Goal: Obtain resource: Download file/media

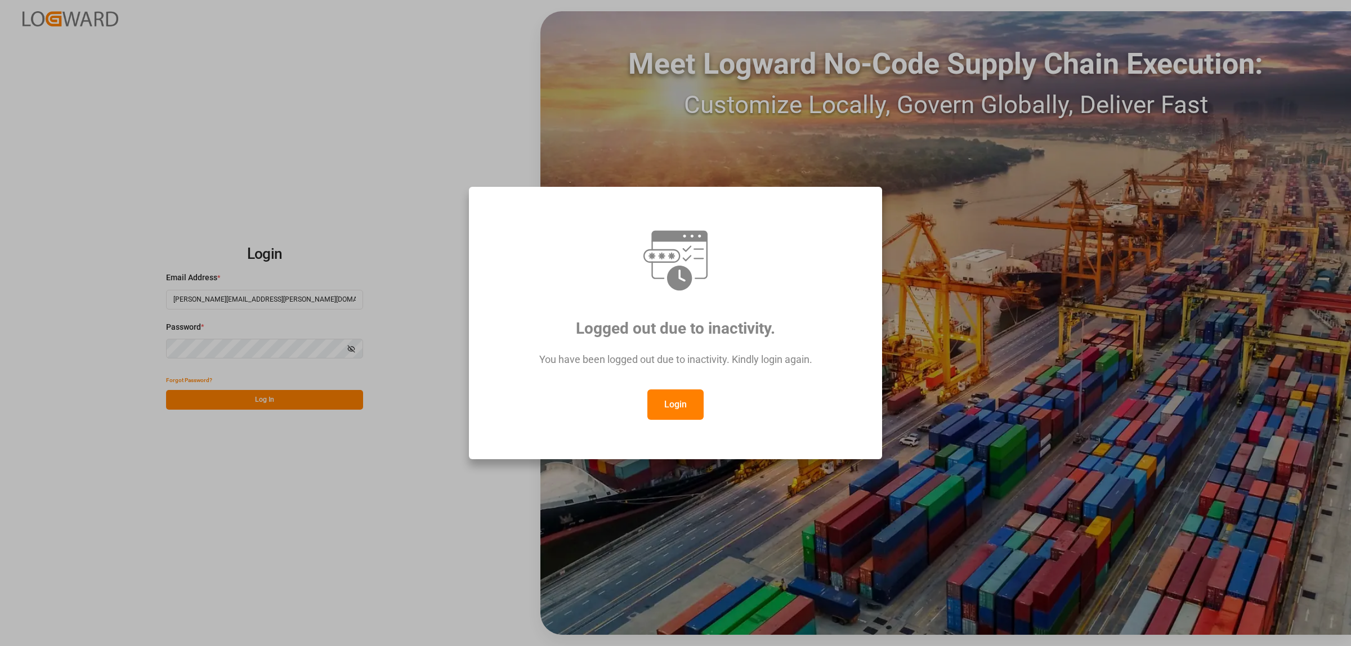
click at [669, 413] on button "Login" at bounding box center [675, 405] width 56 height 30
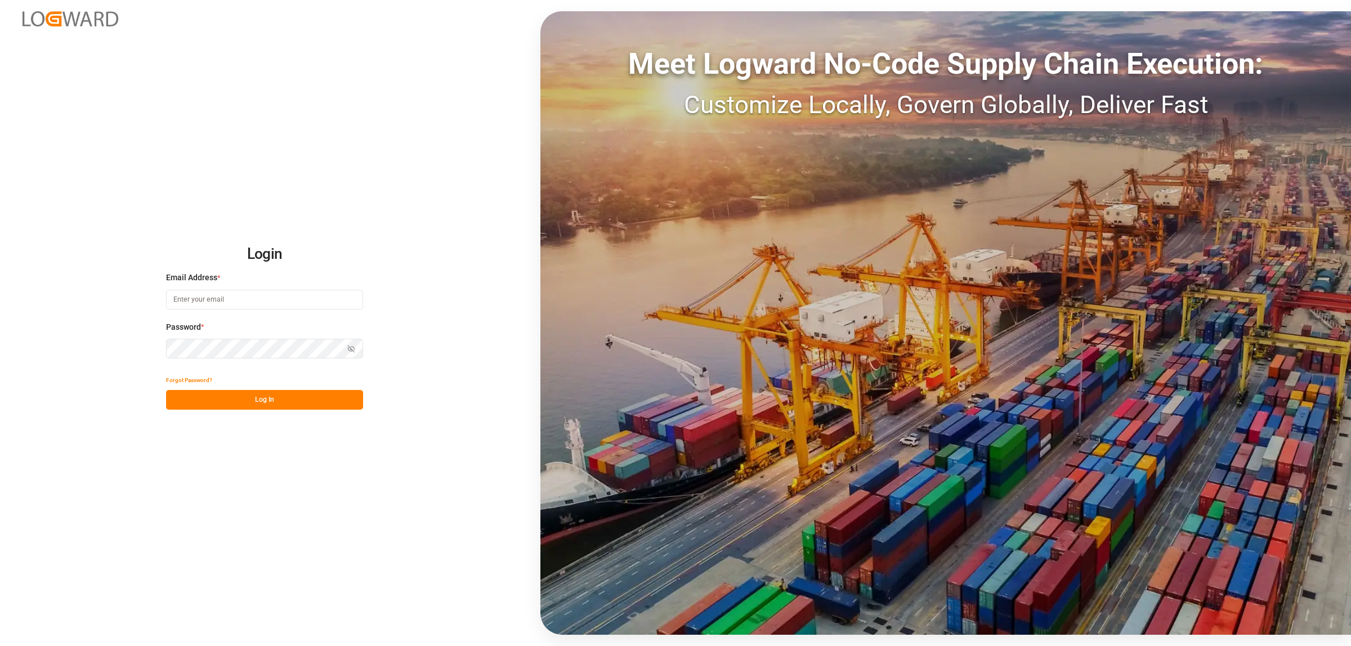
type input "karla.cardenas@leschaco.com"
click at [320, 405] on button "Log In" at bounding box center [264, 400] width 197 height 20
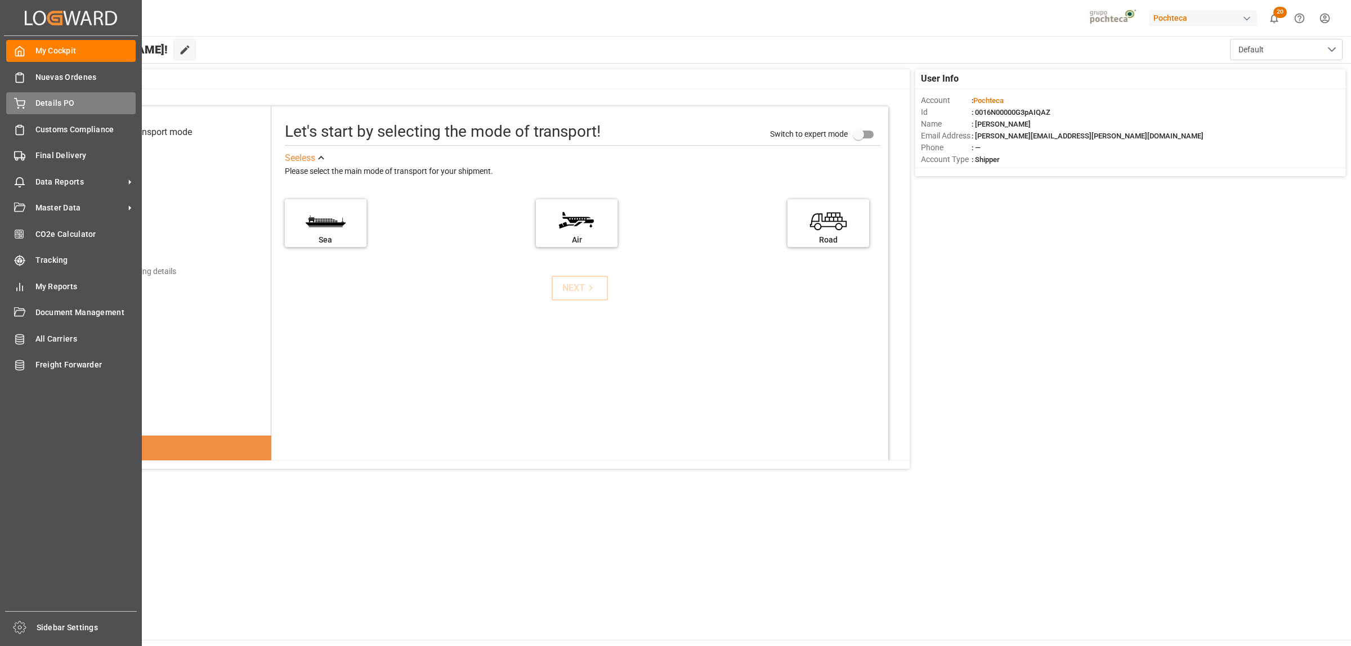
click at [46, 101] on span "Details PO" at bounding box center [85, 103] width 101 height 12
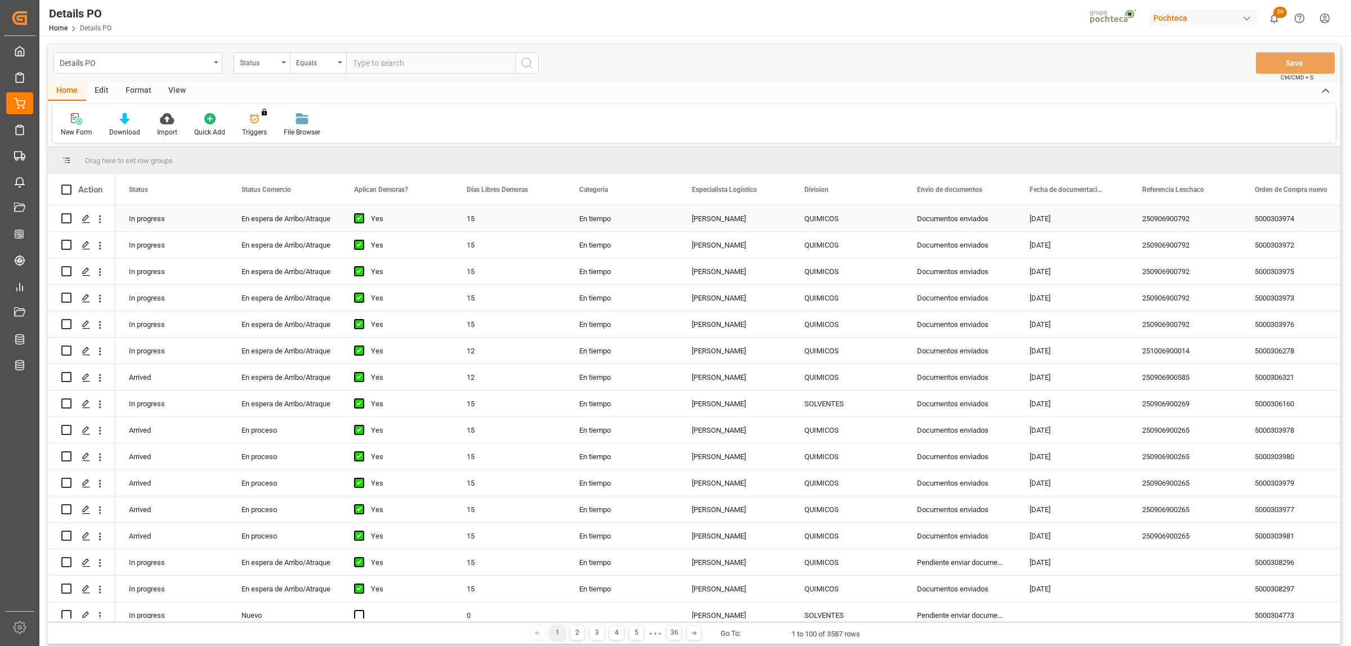
click at [1133, 220] on div "250906900792" at bounding box center [1185, 219] width 113 height 26
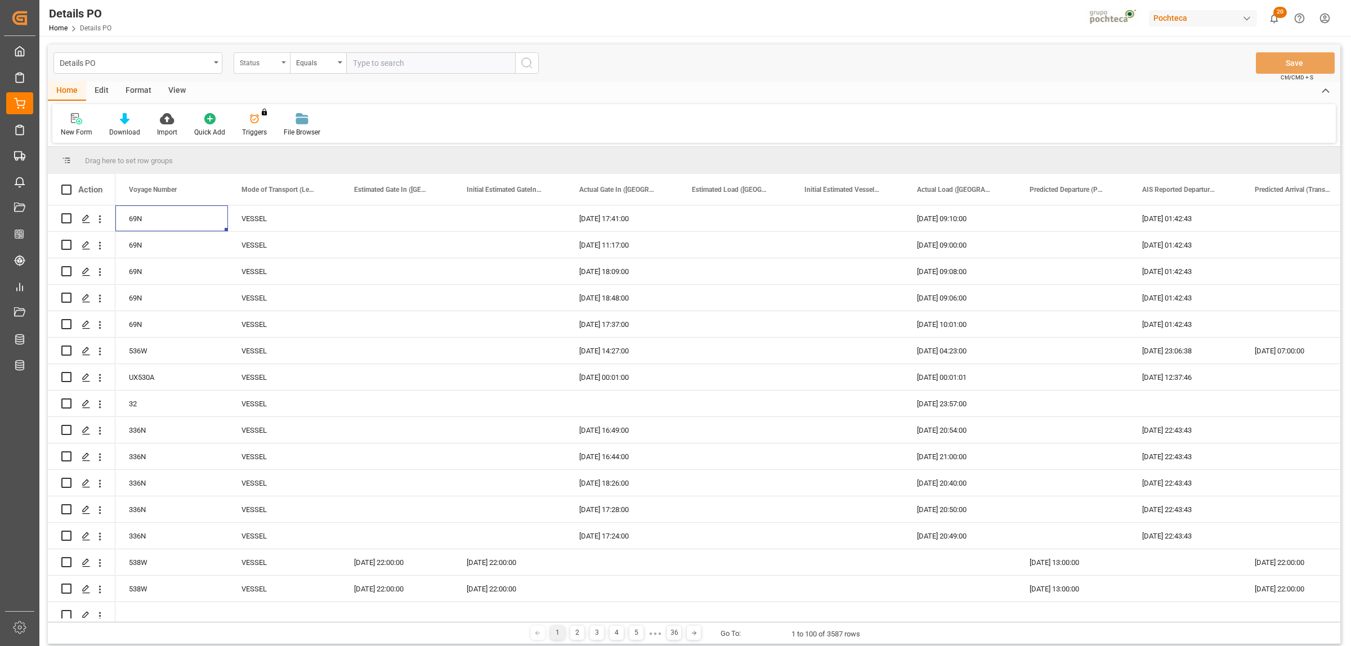
click at [282, 62] on icon "open menu" at bounding box center [284, 62] width 5 height 2
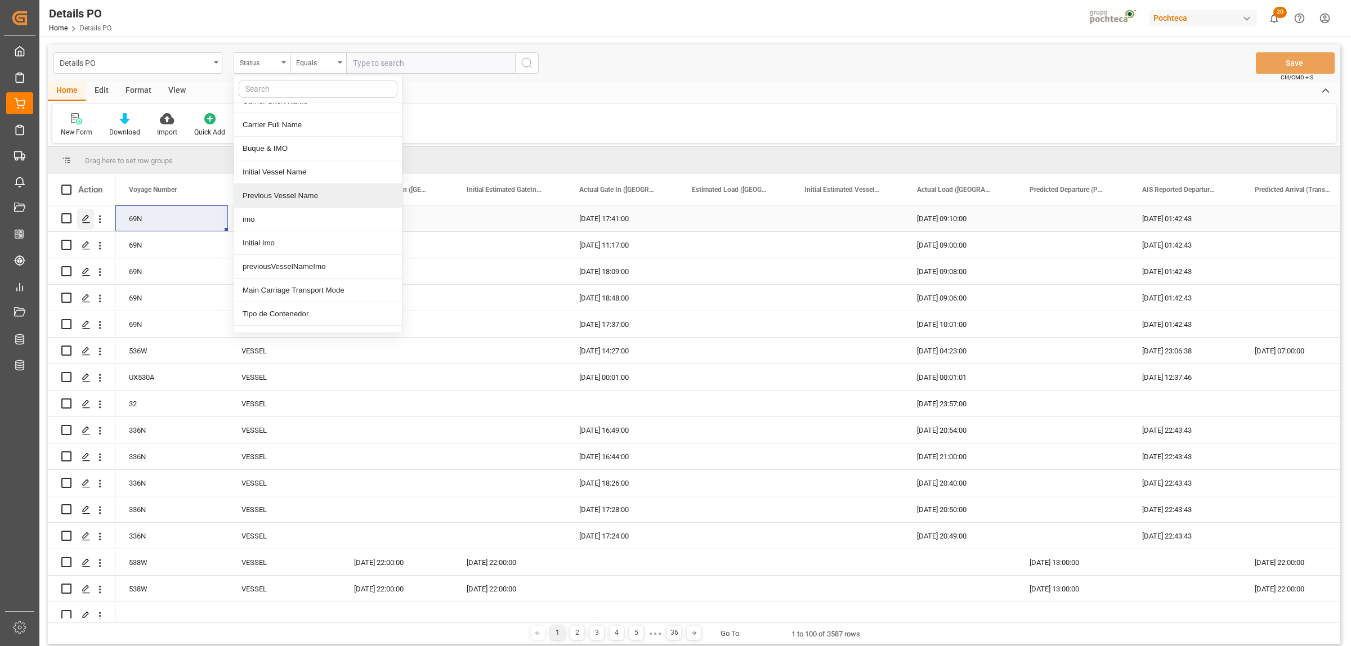
click at [82, 218] on icon "Press SPACE to select this row." at bounding box center [86, 219] width 9 height 9
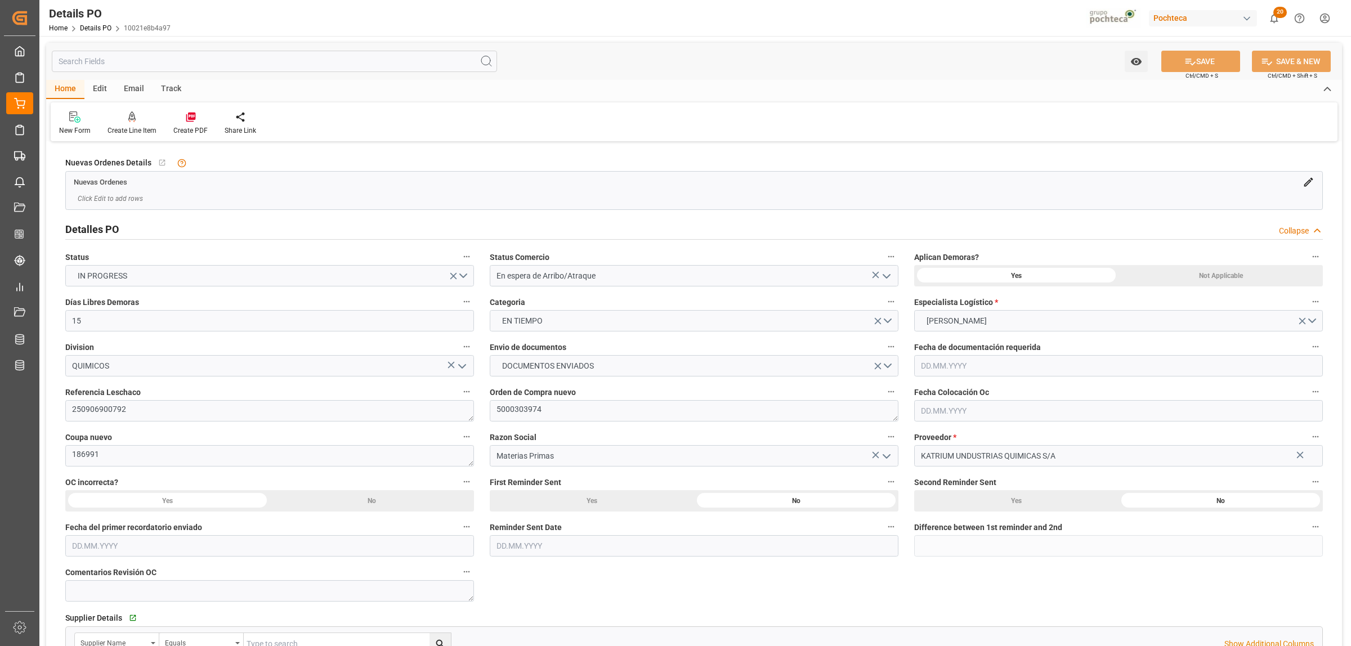
type input "15"
type input "[DATE]"
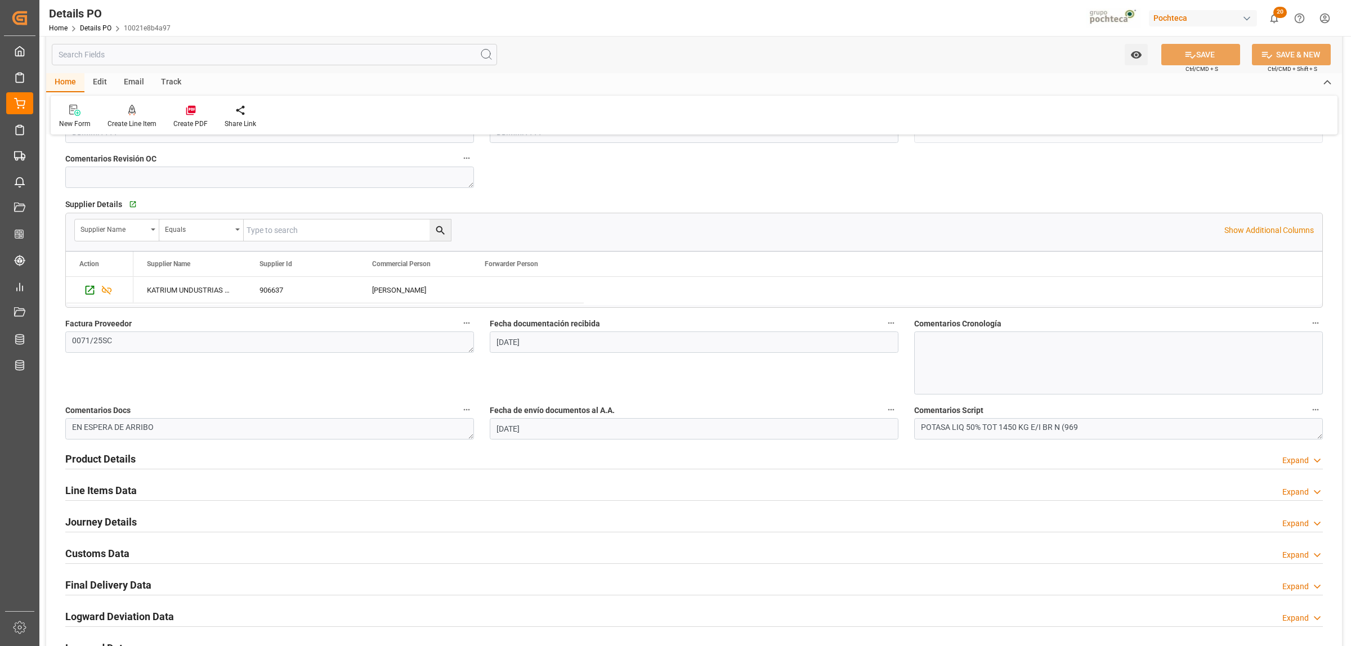
click at [90, 493] on h2 "Line Items Data" at bounding box center [101, 490] width 72 height 15
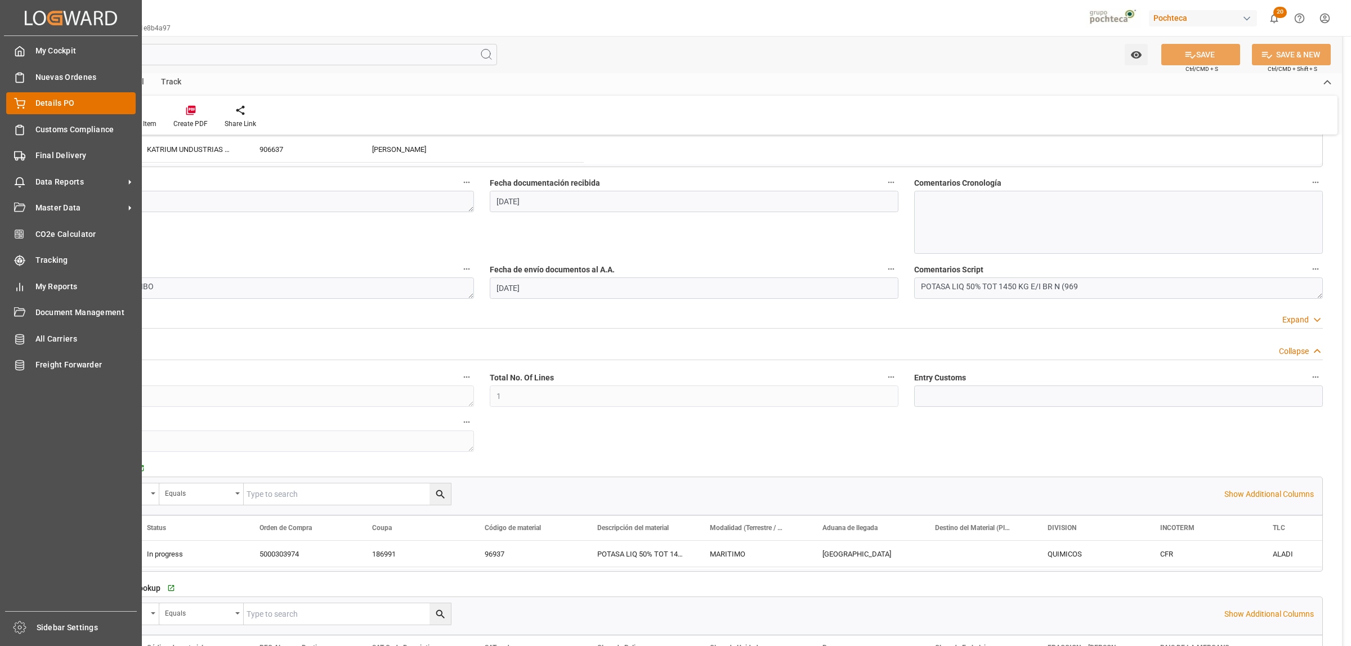
click at [37, 103] on span "Details PO" at bounding box center [85, 103] width 101 height 12
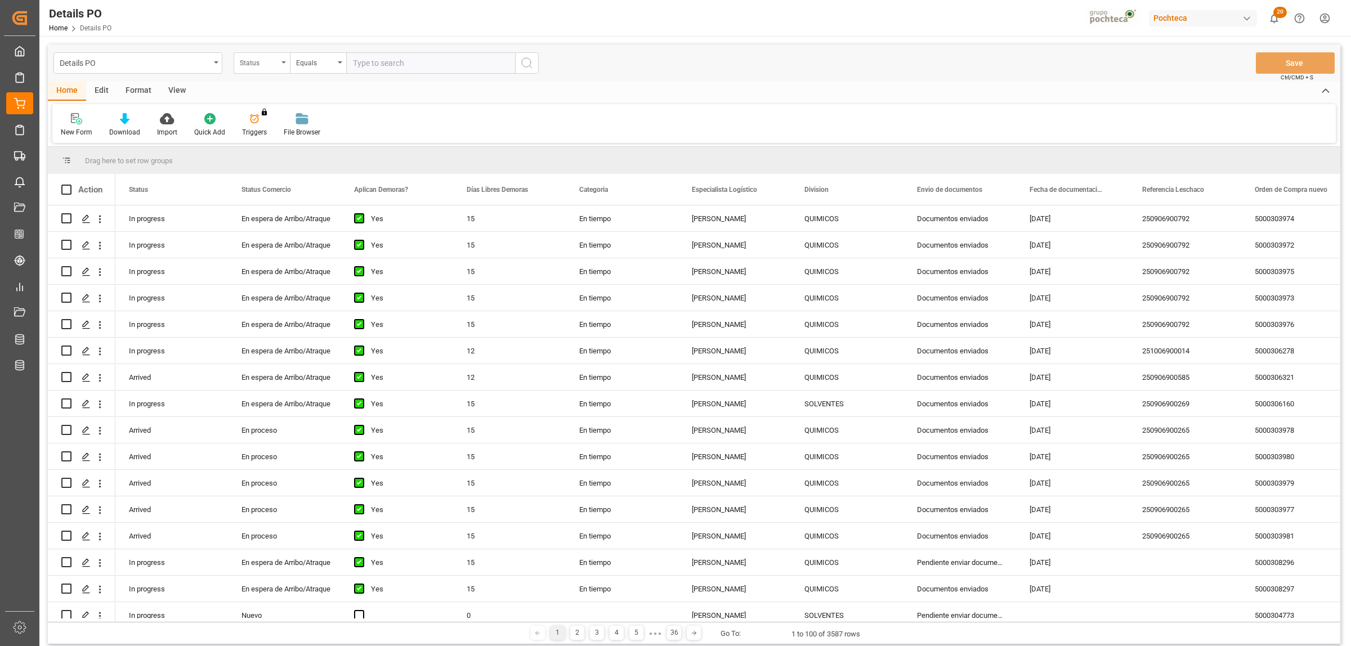
click at [285, 65] on div "Status" at bounding box center [262, 62] width 56 height 21
type input "codi"
click at [253, 118] on div "codi No Item" at bounding box center [318, 101] width 169 height 52
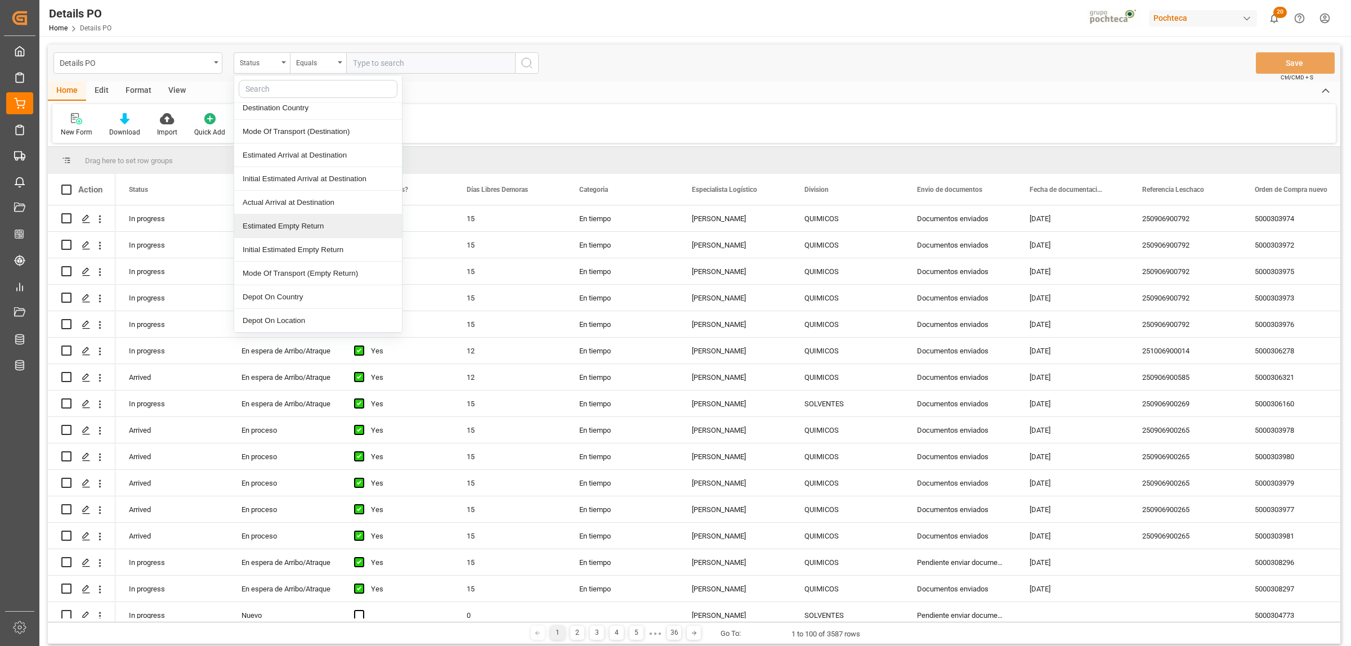
scroll to position [5526, 0]
click at [741, 111] on div "New Form Download Import Quick Add Triggers You do not have permission for Trig…" at bounding box center [694, 123] width 1284 height 39
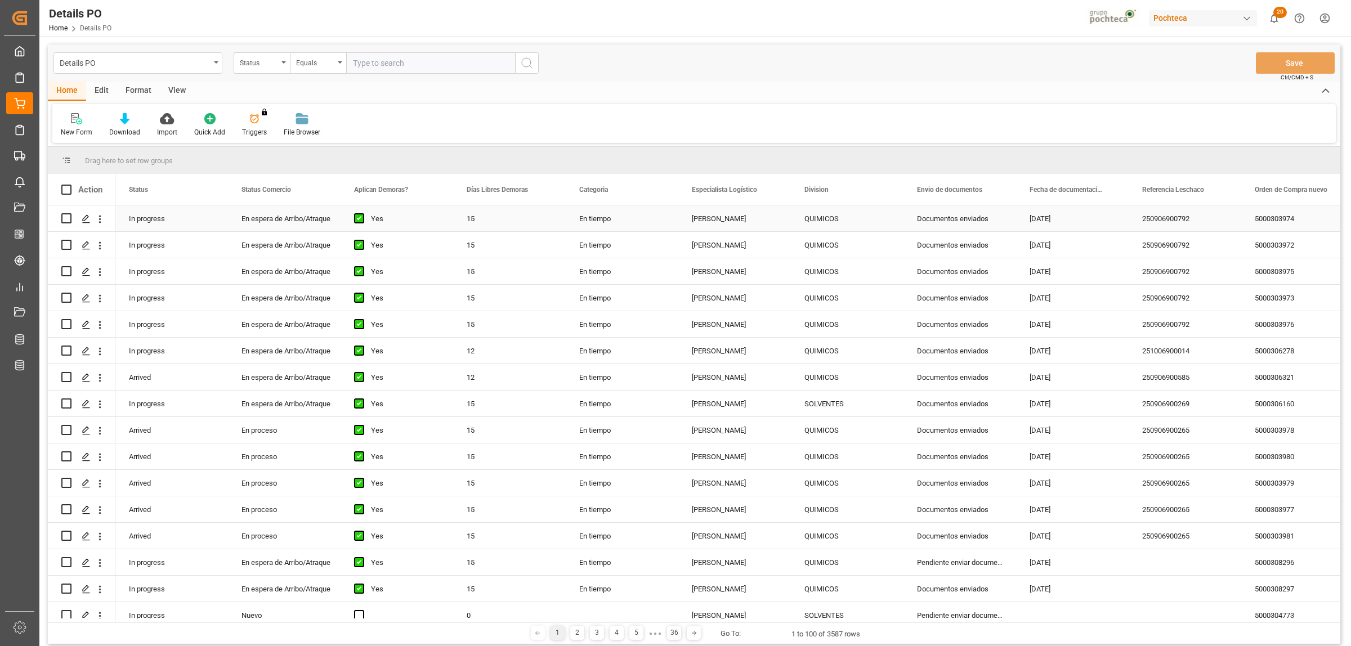
click at [310, 221] on div "En espera de Arribo/Atraque" at bounding box center [285, 219] width 86 height 26
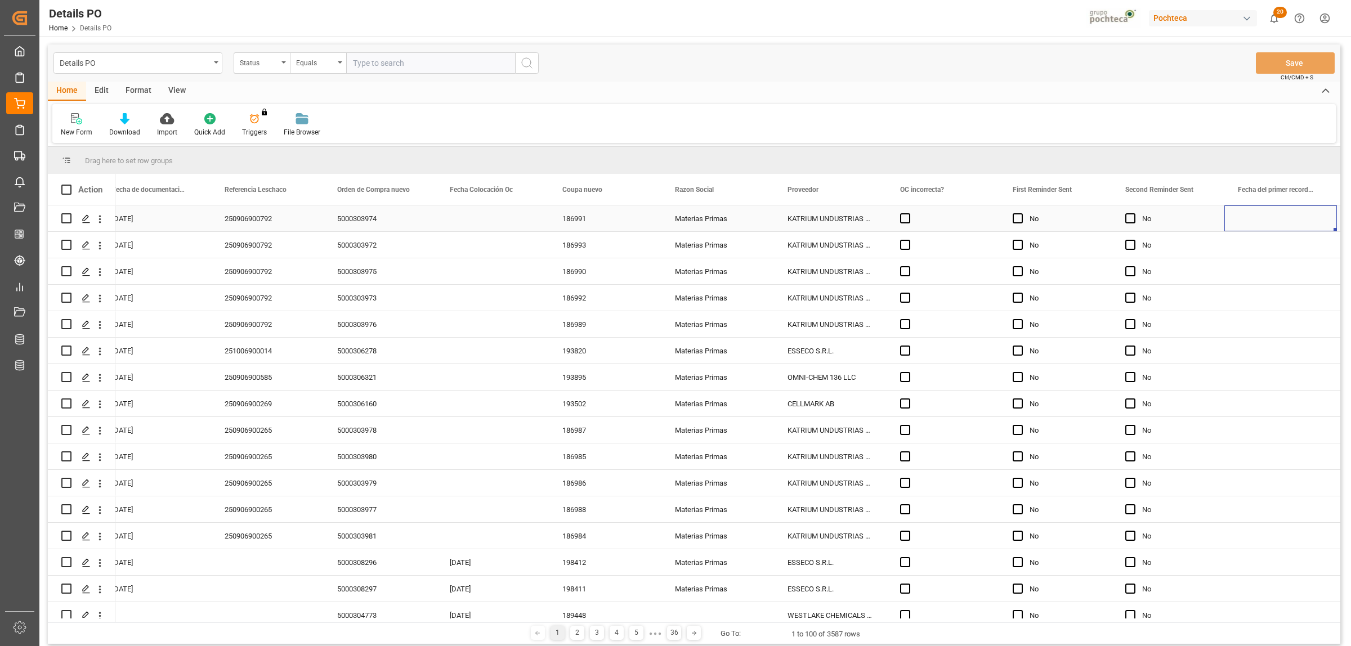
scroll to position [0, 1030]
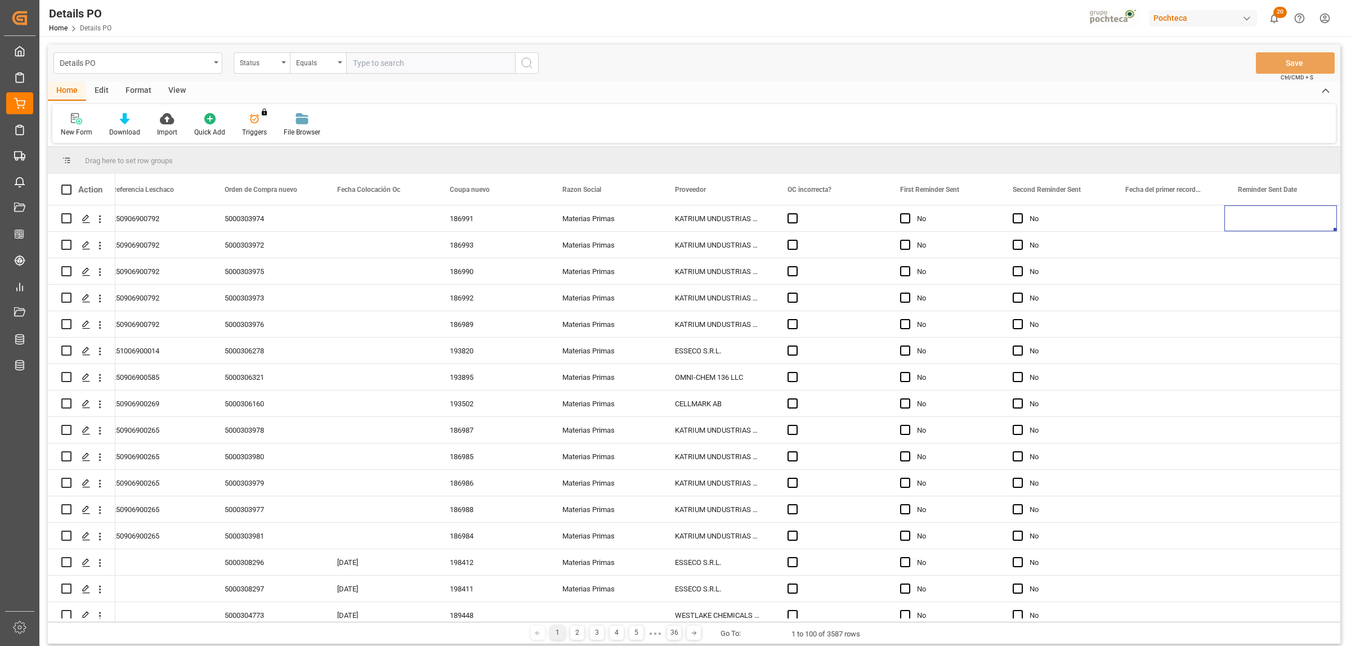
click at [136, 93] on div "Format" at bounding box center [138, 91] width 43 height 19
click at [79, 128] on div "Filter Rows" at bounding box center [77, 132] width 33 height 10
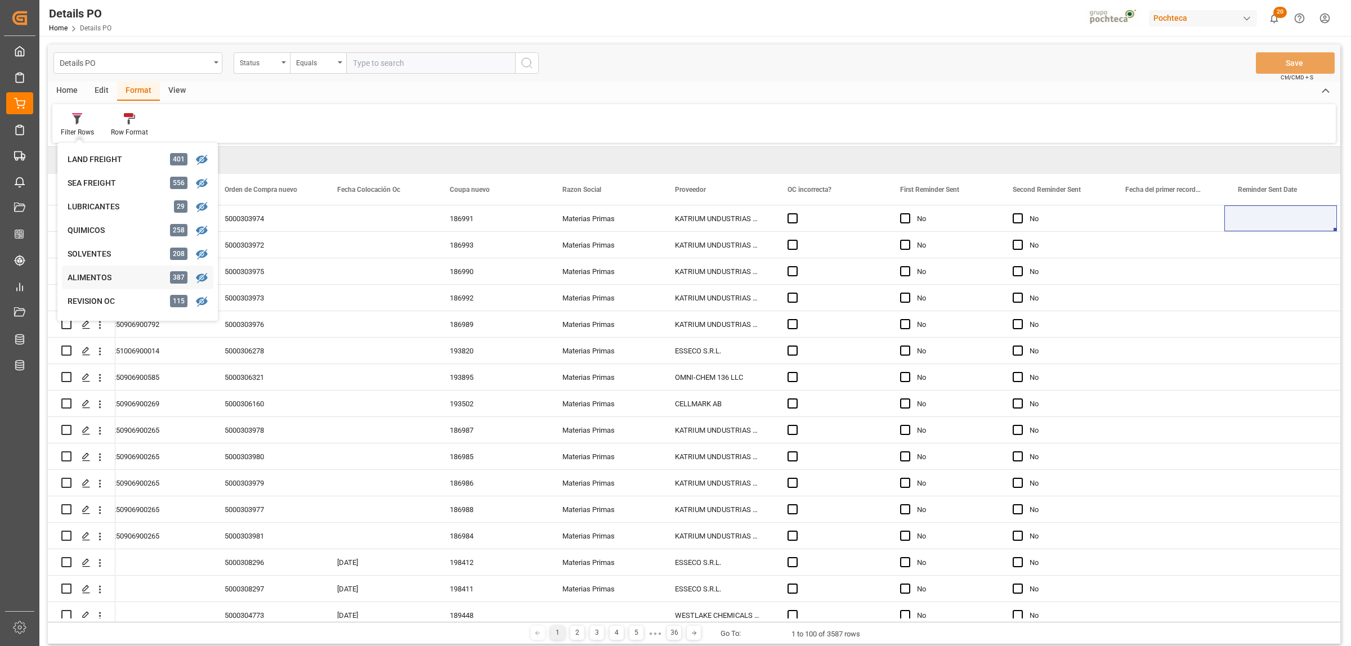
click at [91, 282] on div "ALIMENTOS" at bounding box center [117, 278] width 99 height 12
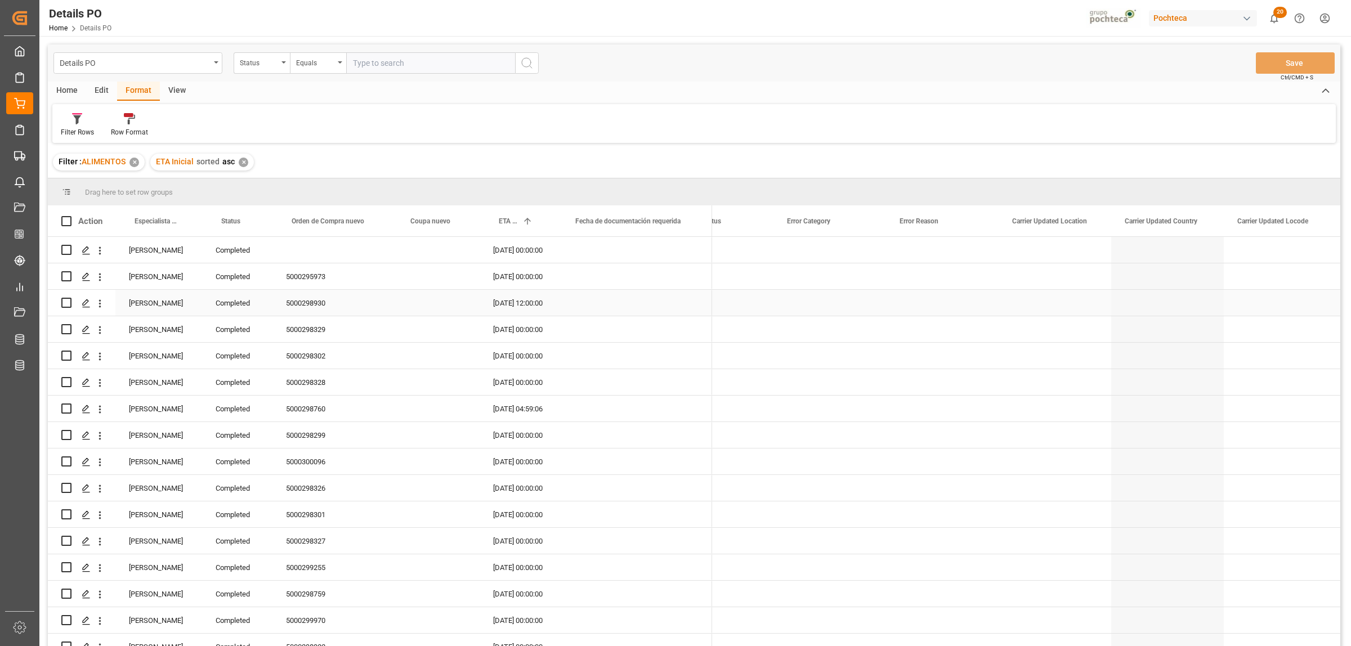
click at [835, 317] on div "Press SPACE to select this row." at bounding box center [830, 329] width 113 height 26
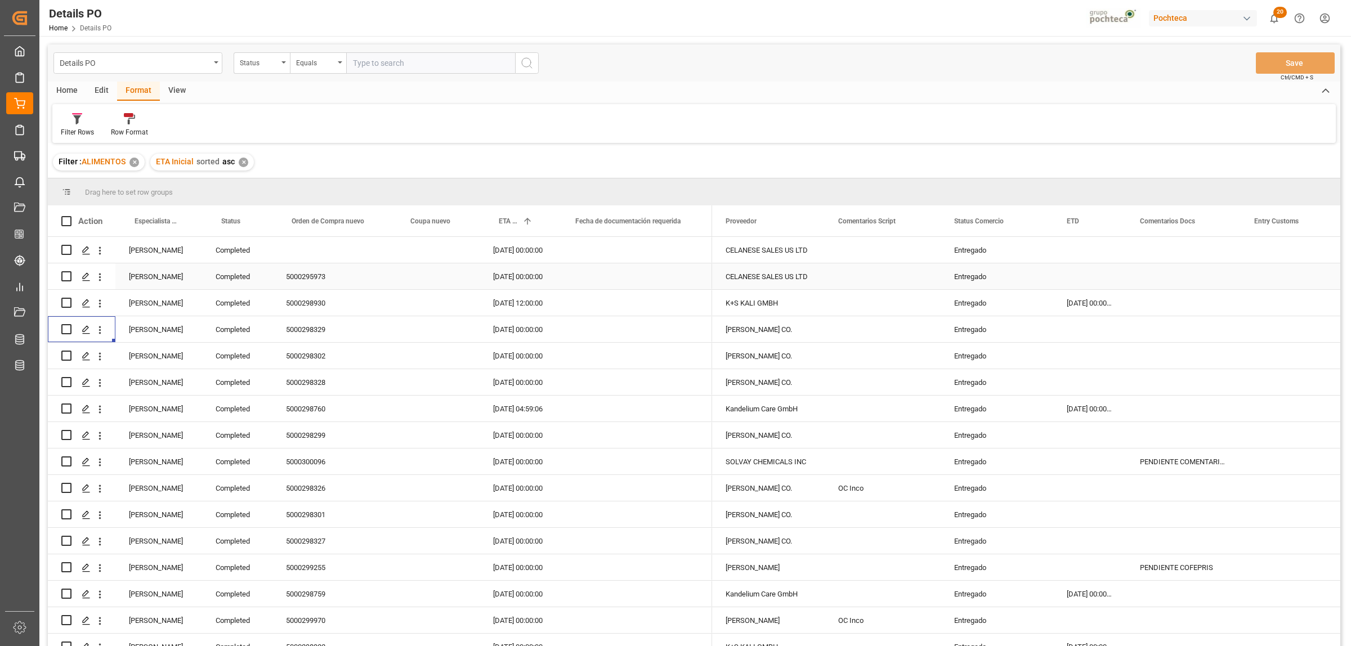
click at [756, 254] on div "CELANESE SALES US LTD" at bounding box center [768, 250] width 113 height 26
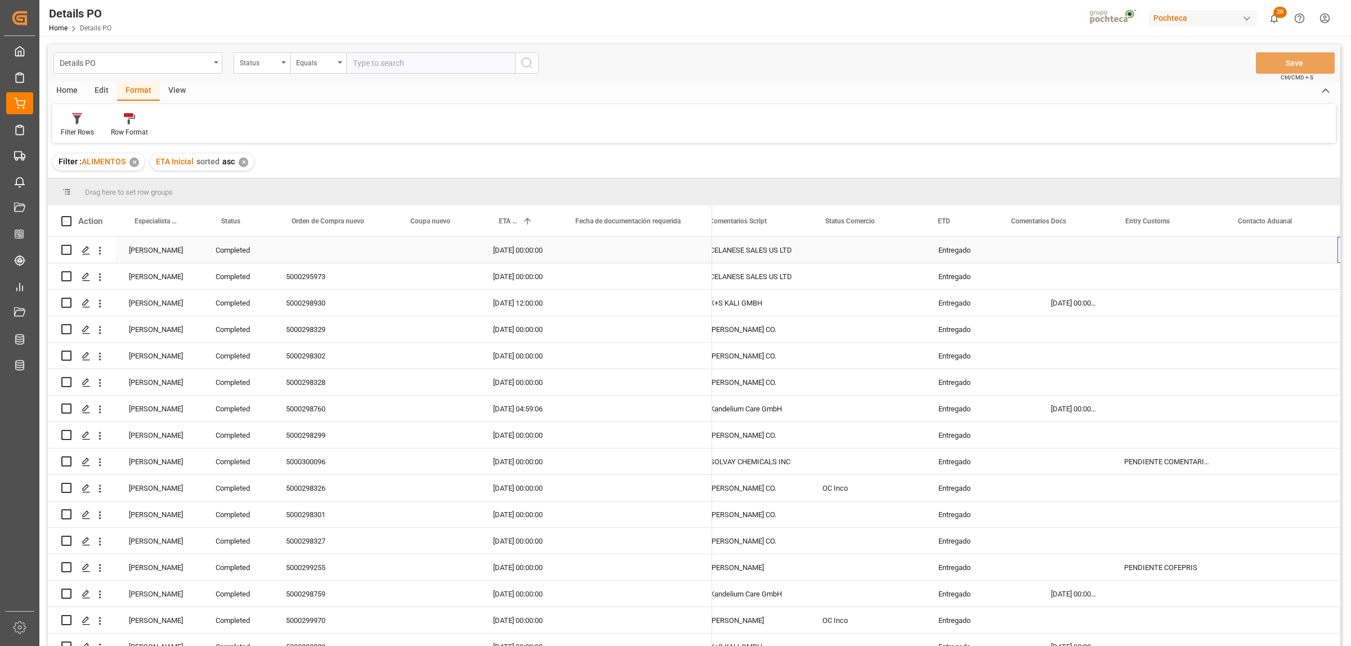
scroll to position [0, 128]
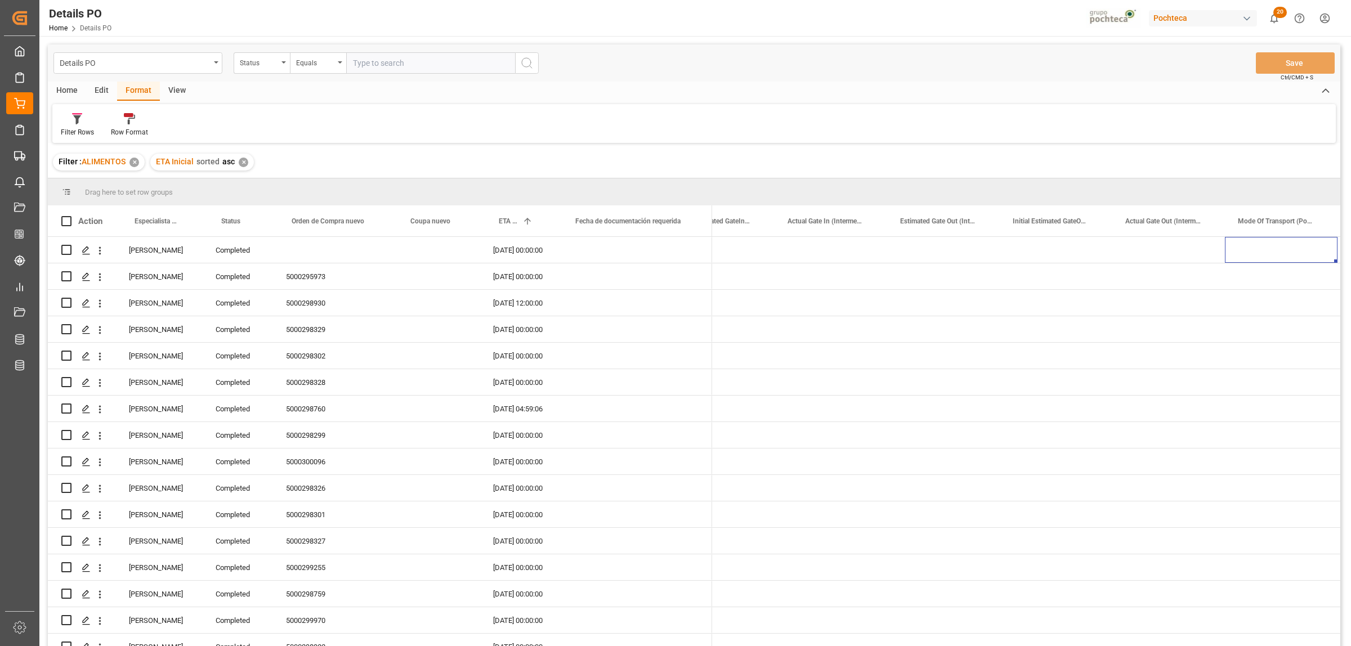
click at [59, 95] on div "Home" at bounding box center [67, 91] width 38 height 19
click at [126, 127] on div "Download" at bounding box center [124, 132] width 31 height 10
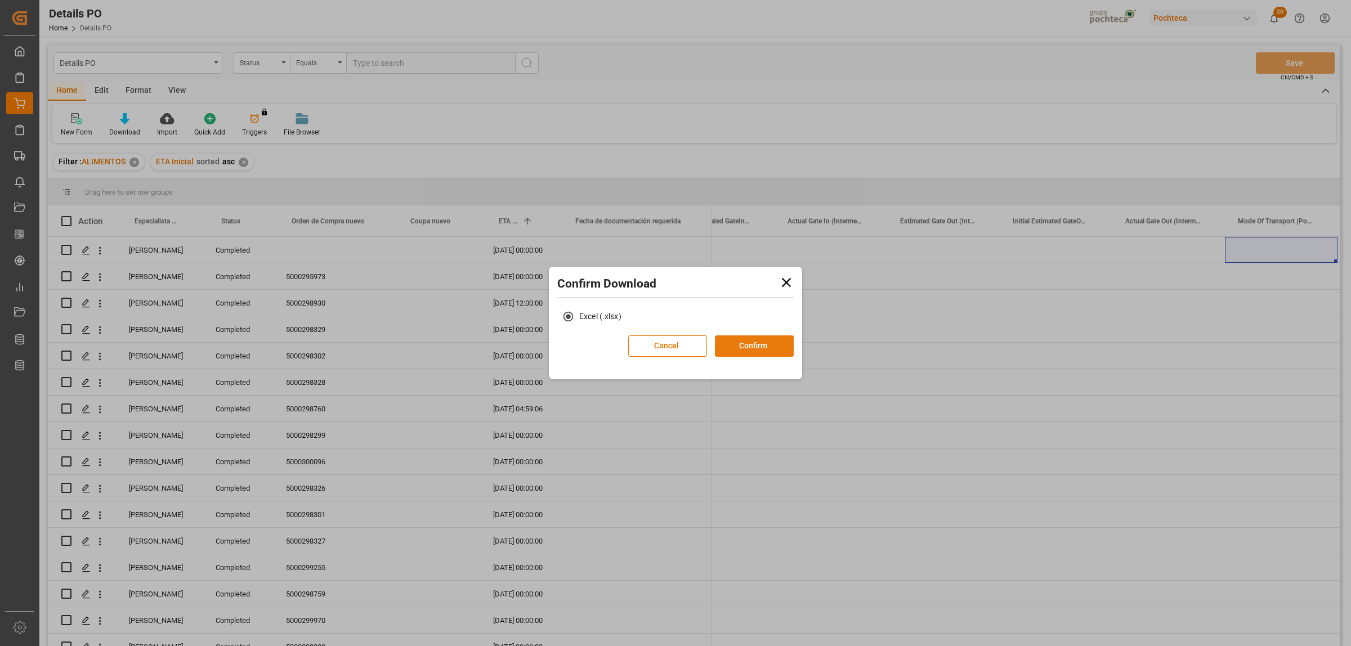
click at [727, 341] on button "Confirm" at bounding box center [754, 346] width 79 height 21
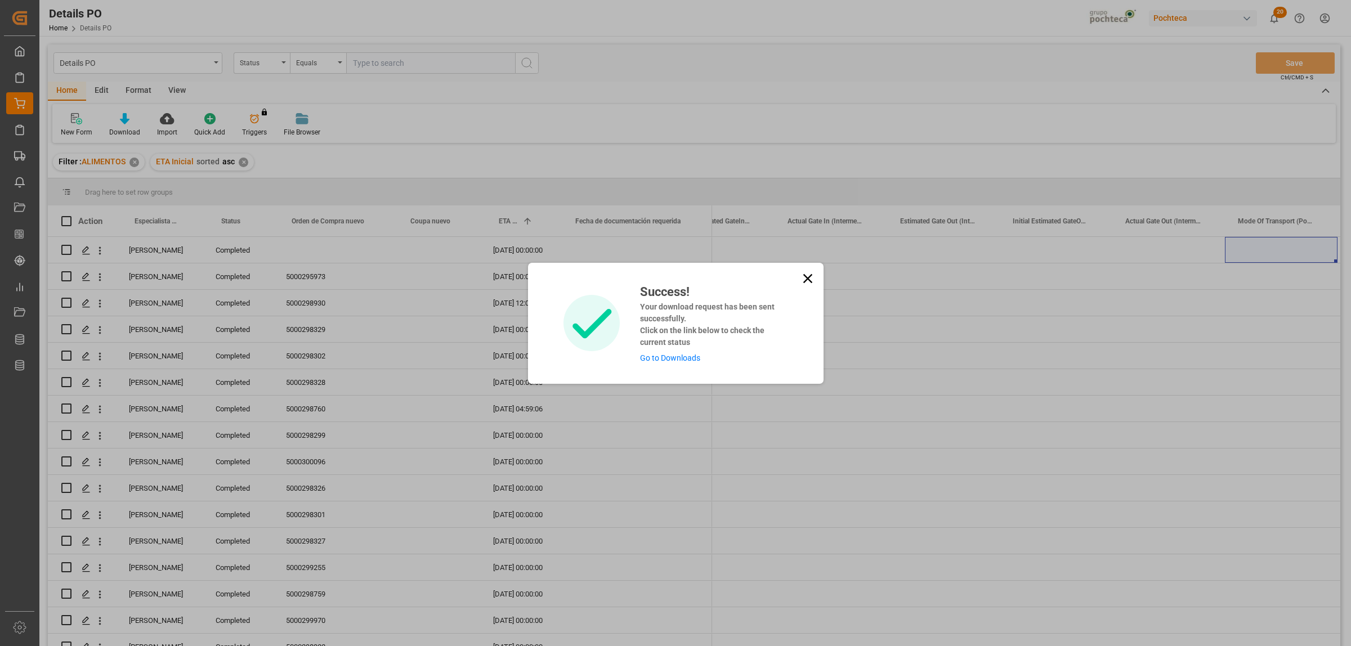
click at [690, 355] on link "Go to Downloads" at bounding box center [670, 358] width 60 height 9
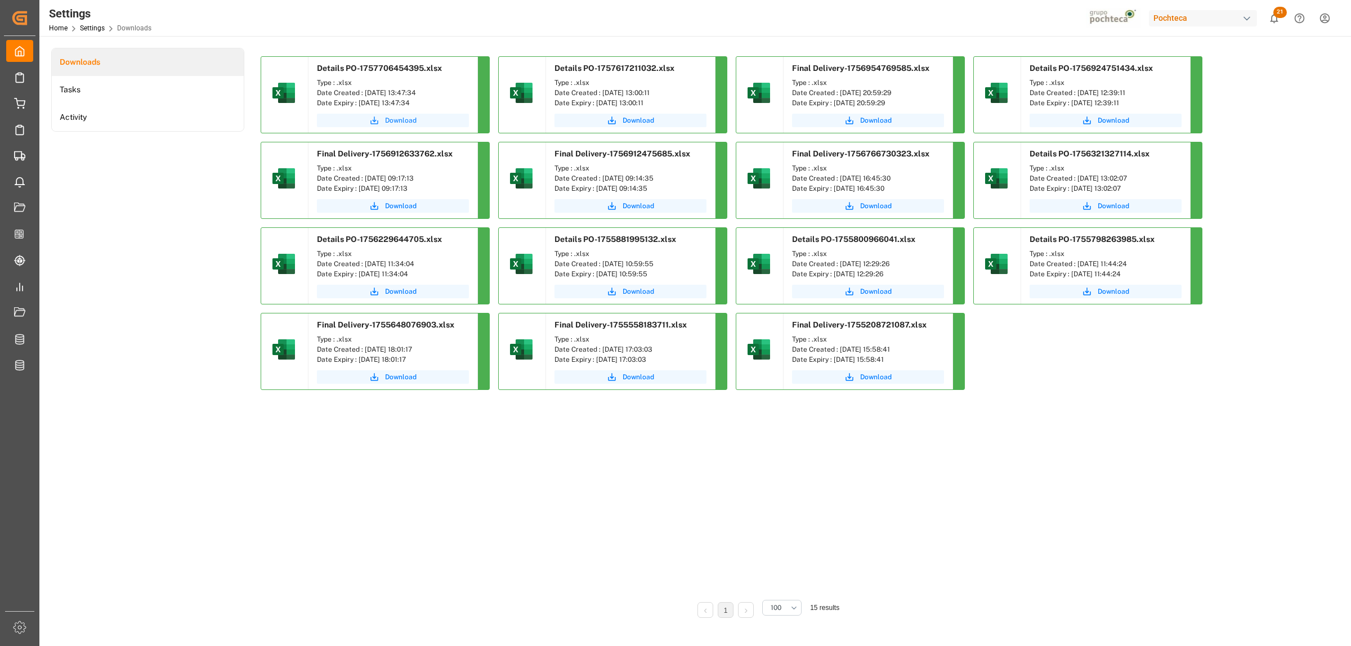
click at [387, 122] on span "Download" at bounding box center [401, 120] width 32 height 10
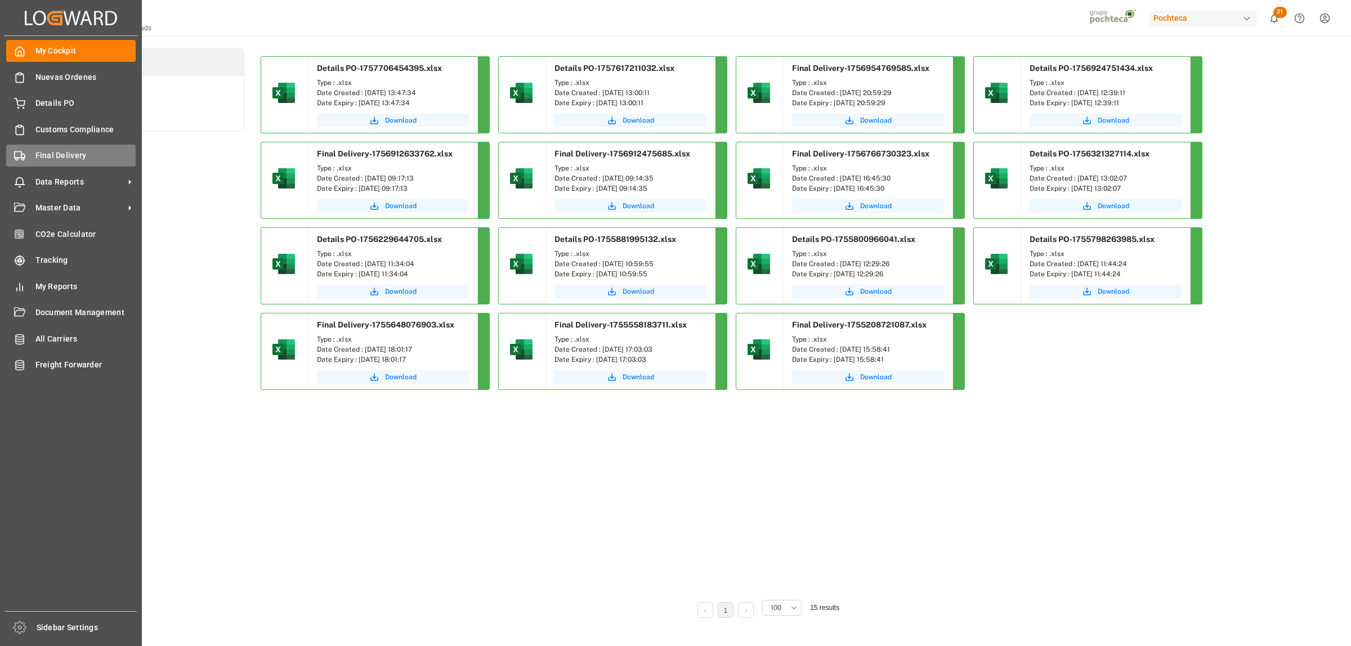
click at [38, 157] on span "Final Delivery" at bounding box center [85, 156] width 101 height 12
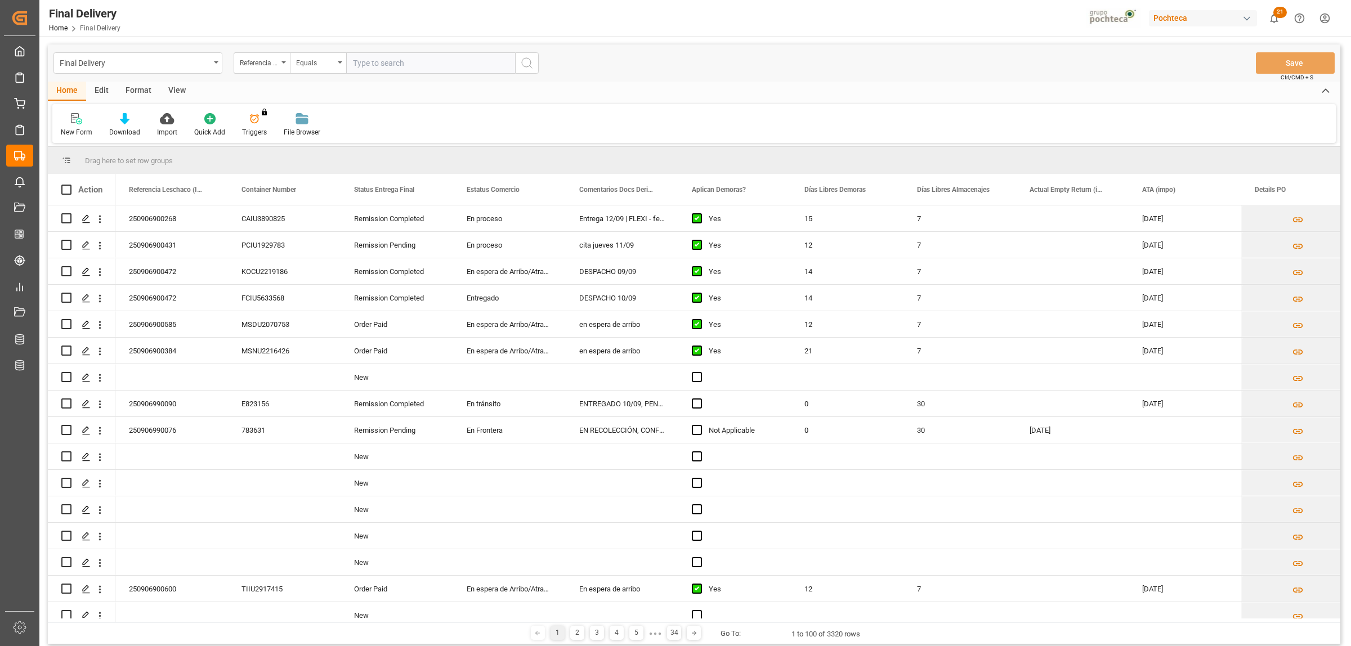
click at [142, 95] on div "Format" at bounding box center [138, 91] width 43 height 19
click at [170, 93] on div "View" at bounding box center [177, 91] width 34 height 19
click at [130, 123] on icon at bounding box center [127, 118] width 11 height 11
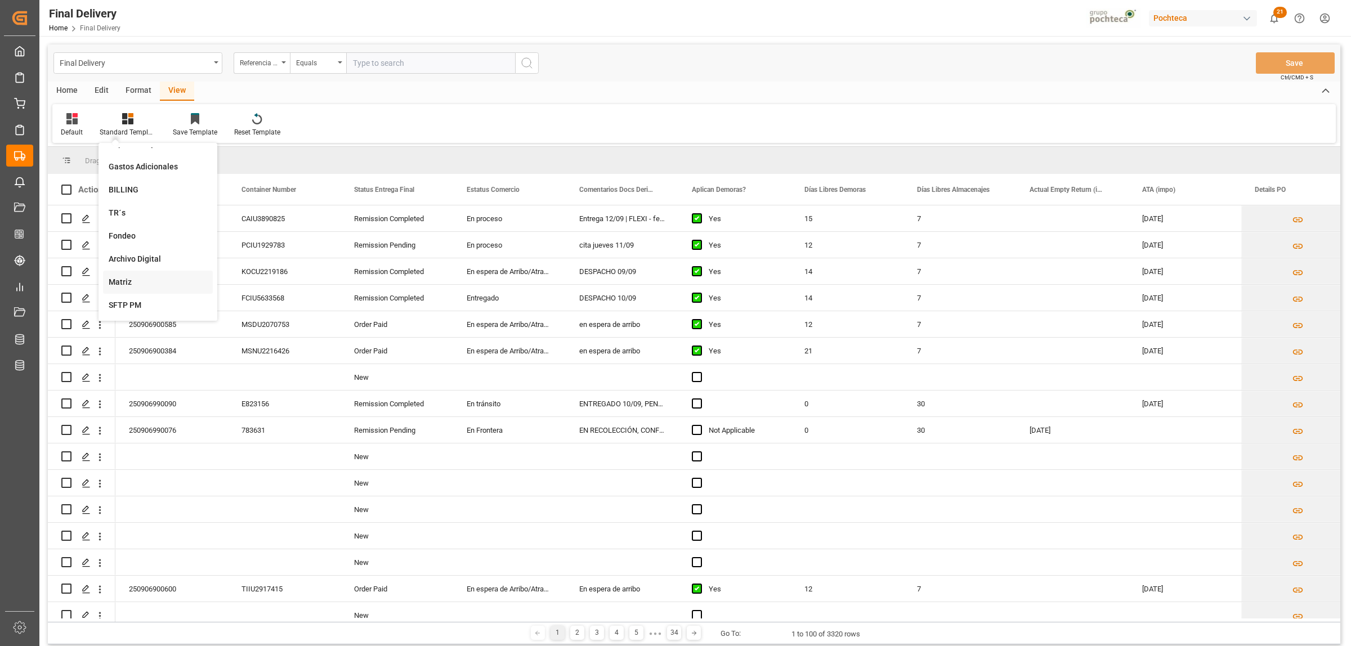
click at [136, 279] on div "Matriz" at bounding box center [158, 282] width 99 height 12
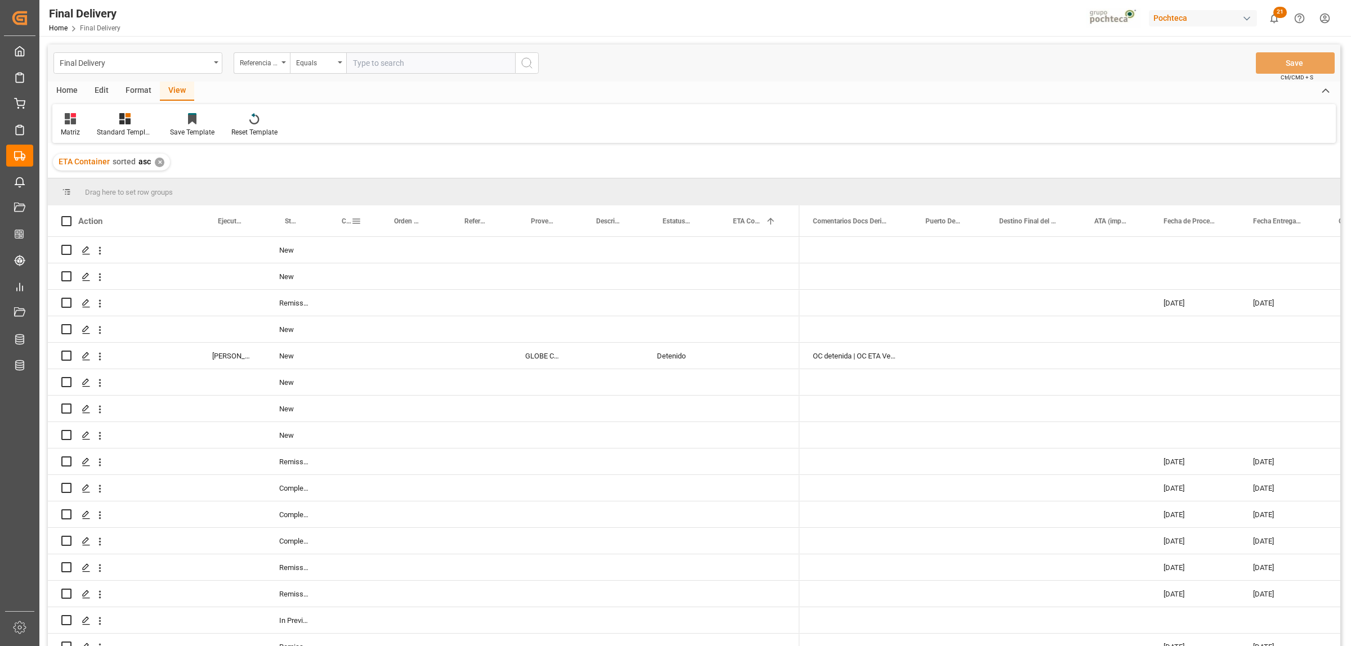
click at [359, 222] on span at bounding box center [356, 221] width 10 height 10
click at [344, 223] on span "Coupa" at bounding box center [347, 221] width 10 height 8
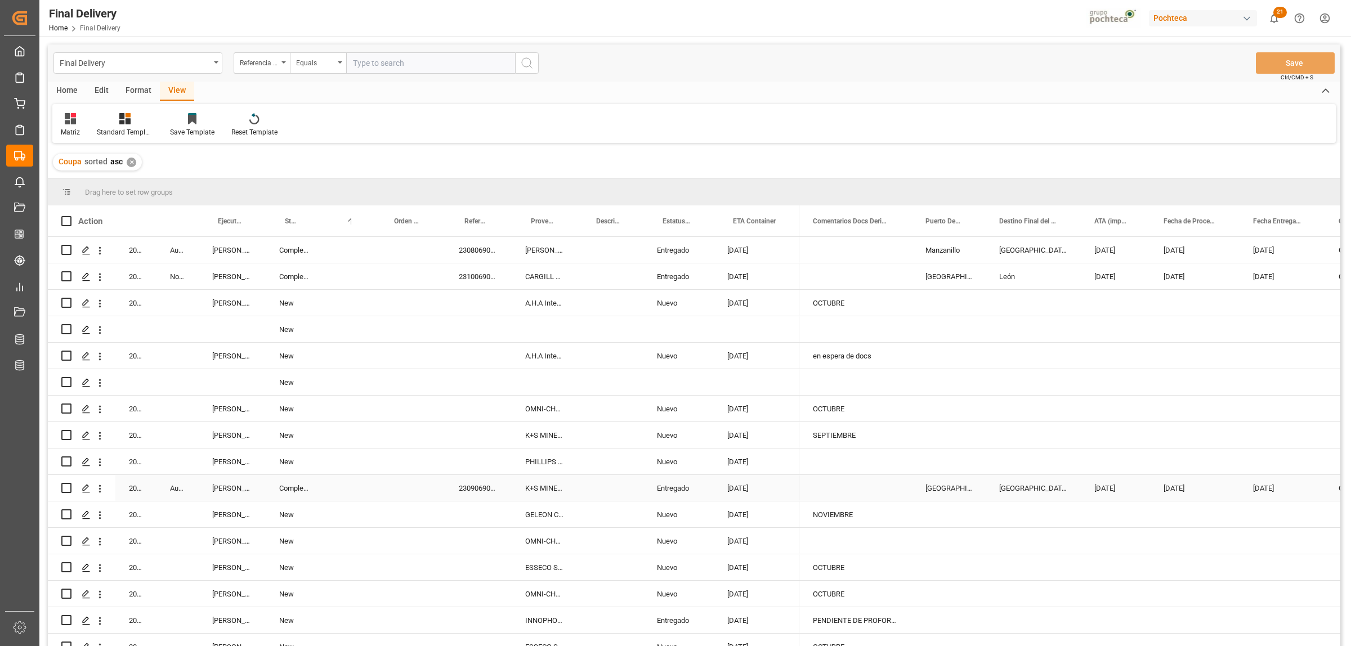
click at [683, 487] on div "Entregado" at bounding box center [679, 488] width 70 height 26
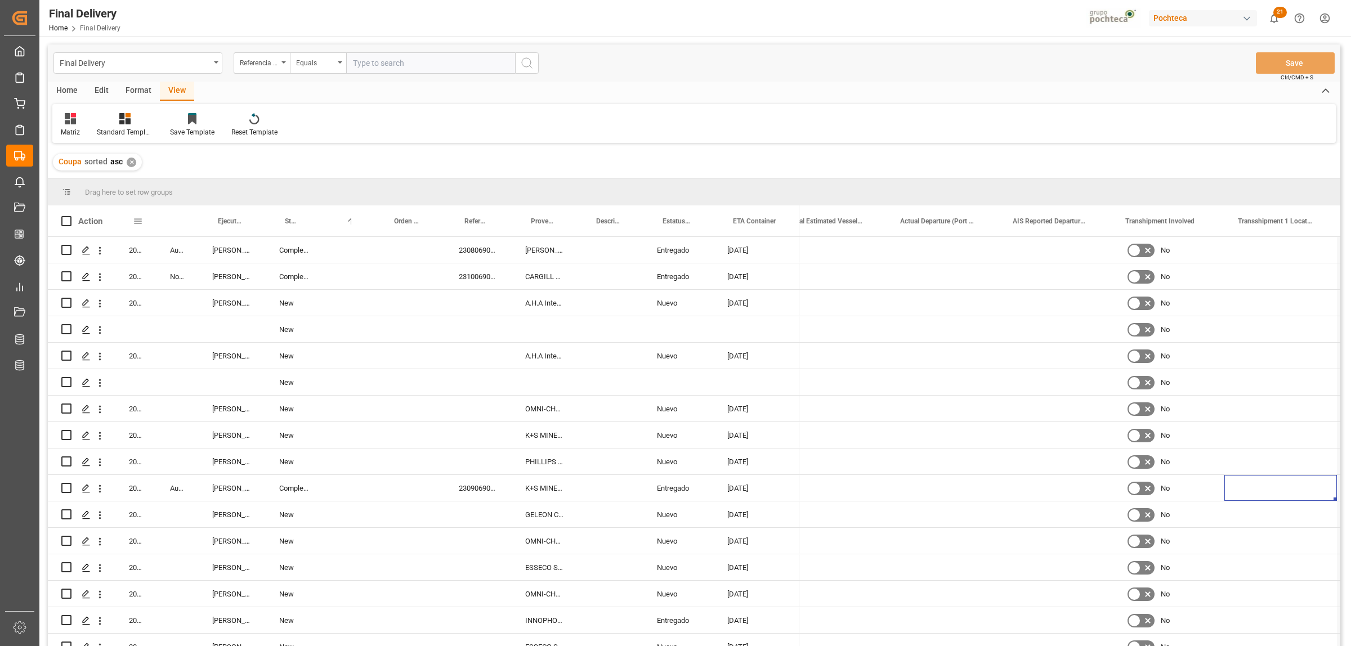
click at [134, 221] on span at bounding box center [138, 221] width 10 height 10
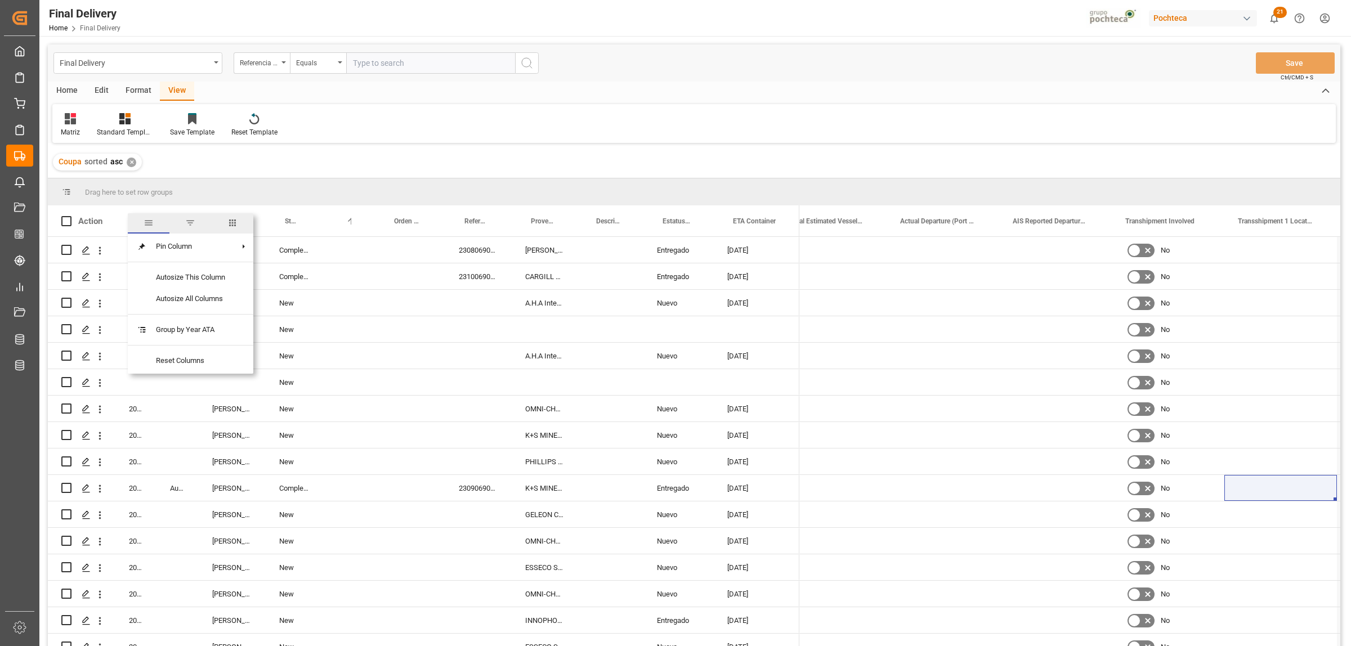
click at [134, 221] on span "general" at bounding box center [149, 223] width 42 height 20
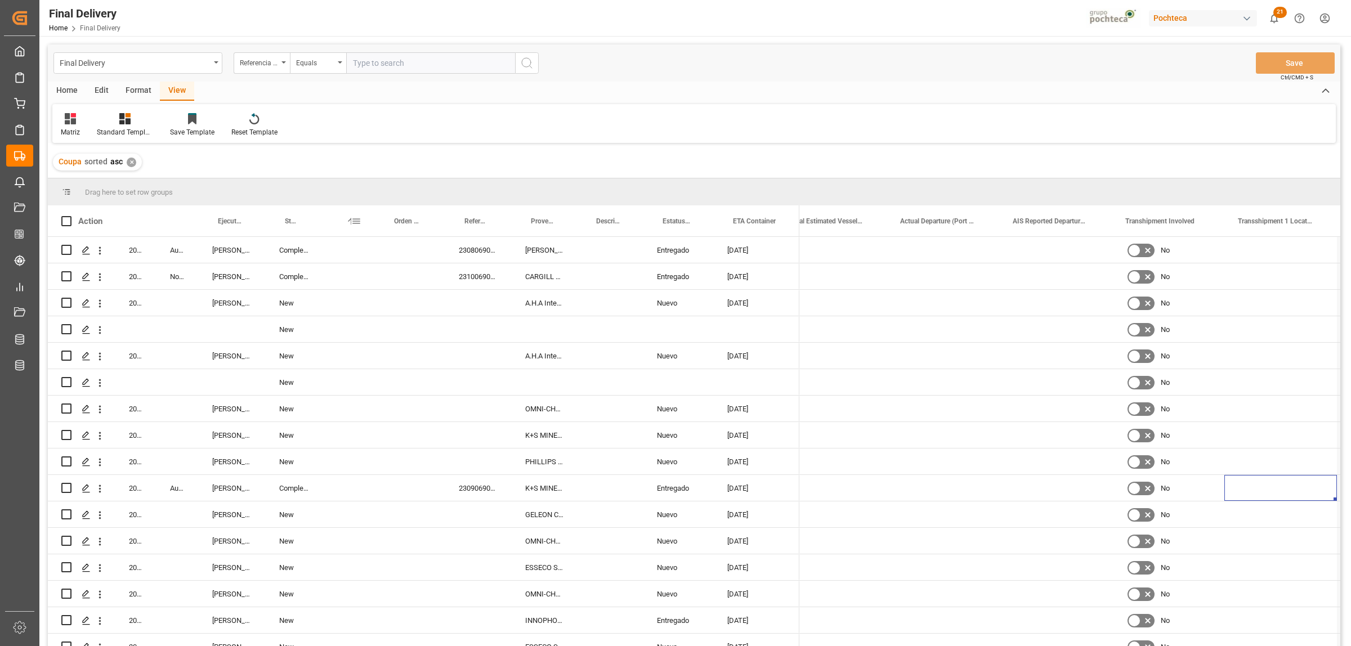
click at [359, 220] on span at bounding box center [356, 221] width 10 height 10
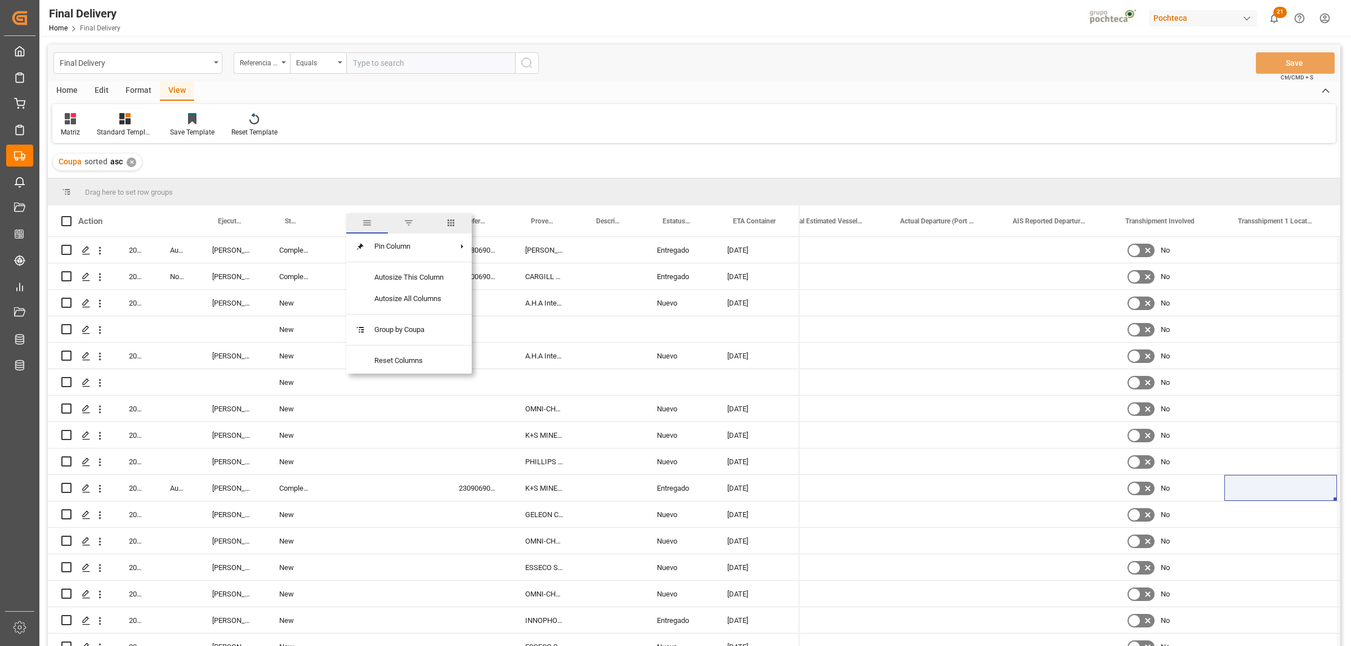
click at [405, 226] on span "filter" at bounding box center [409, 223] width 10 height 10
click at [459, 255] on span "Filtering operator" at bounding box center [458, 254] width 10 height 10
click at [381, 270] on div "Equals" at bounding box center [408, 272] width 110 height 18
click at [385, 282] on input "Filter Value" at bounding box center [408, 282] width 110 height 23
paste input "51232"
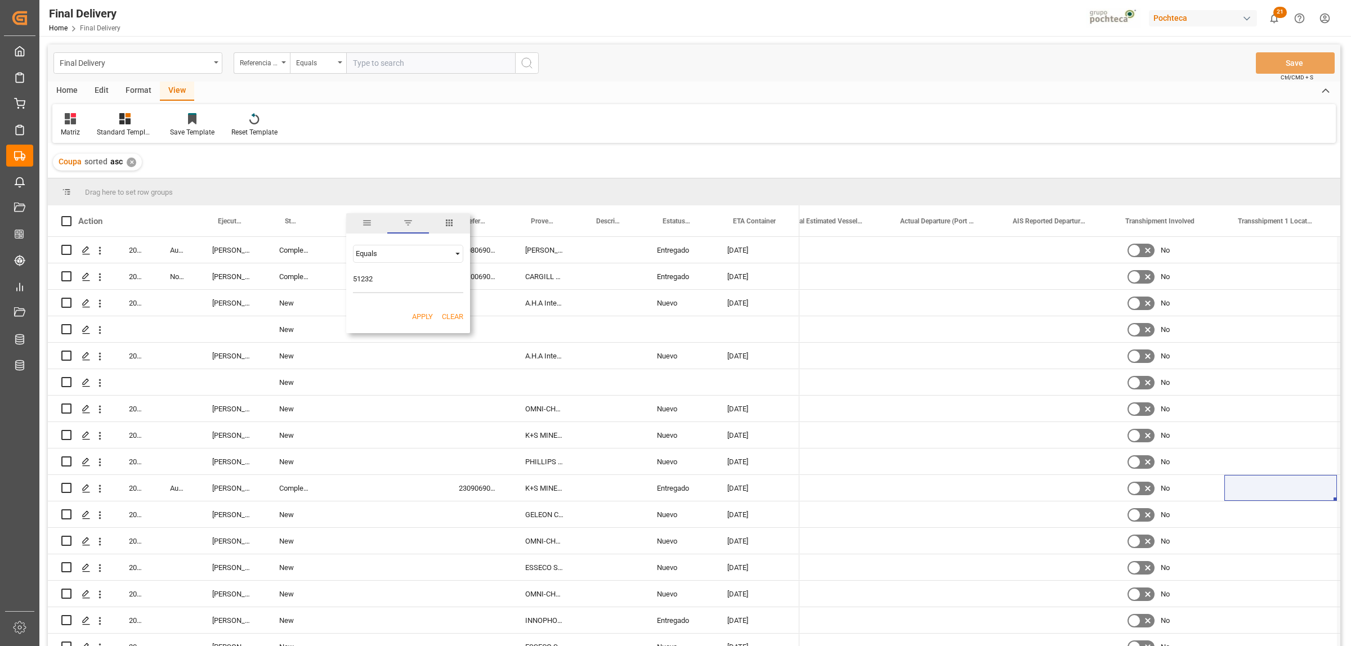
type input "51232"
click at [426, 310] on div "Apply Clear" at bounding box center [408, 316] width 124 height 29
click at [423, 315] on button "Apply" at bounding box center [422, 316] width 21 height 11
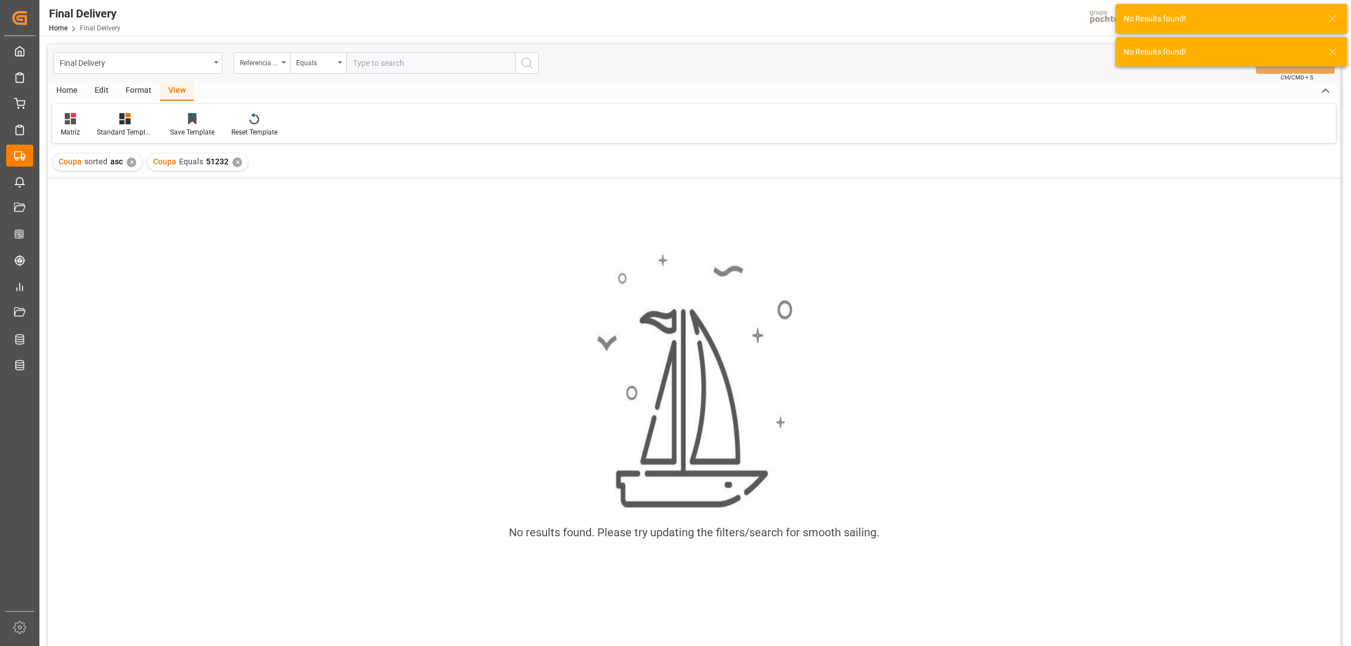
click at [234, 159] on div "✕" at bounding box center [238, 163] width 10 height 10
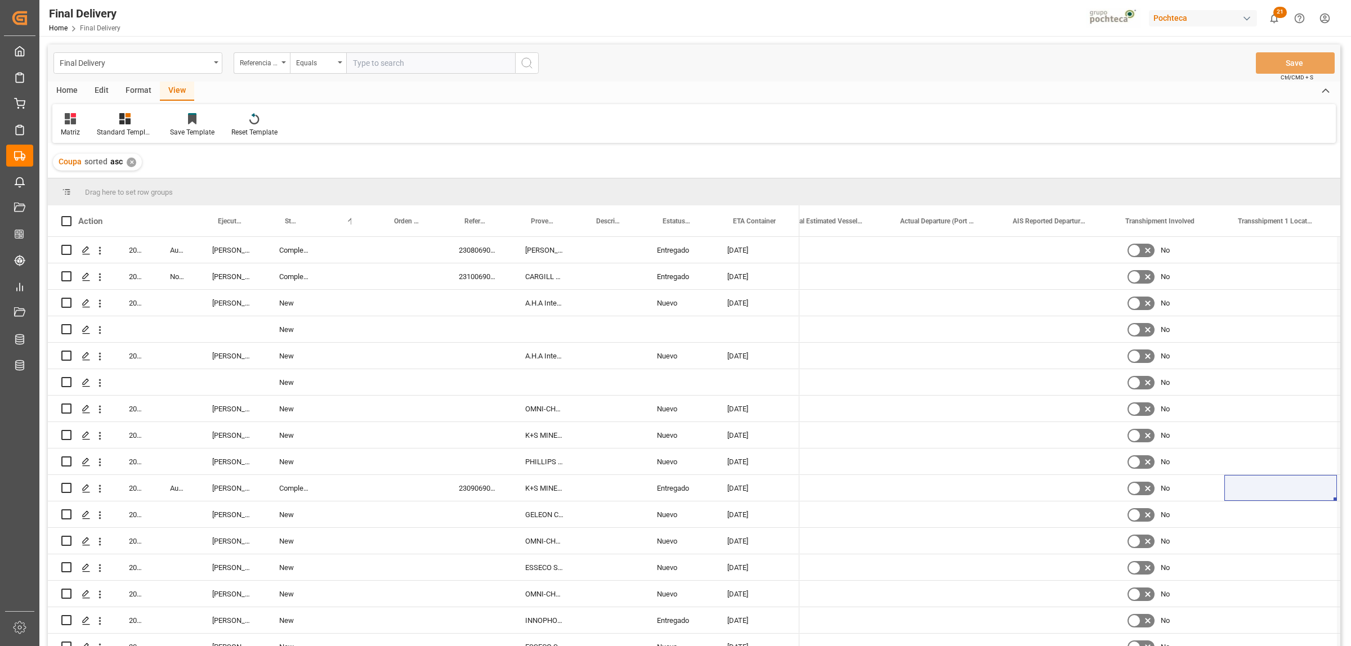
click at [56, 95] on div "Home" at bounding box center [67, 91] width 38 height 19
click at [123, 129] on div "Download" at bounding box center [124, 132] width 31 height 10
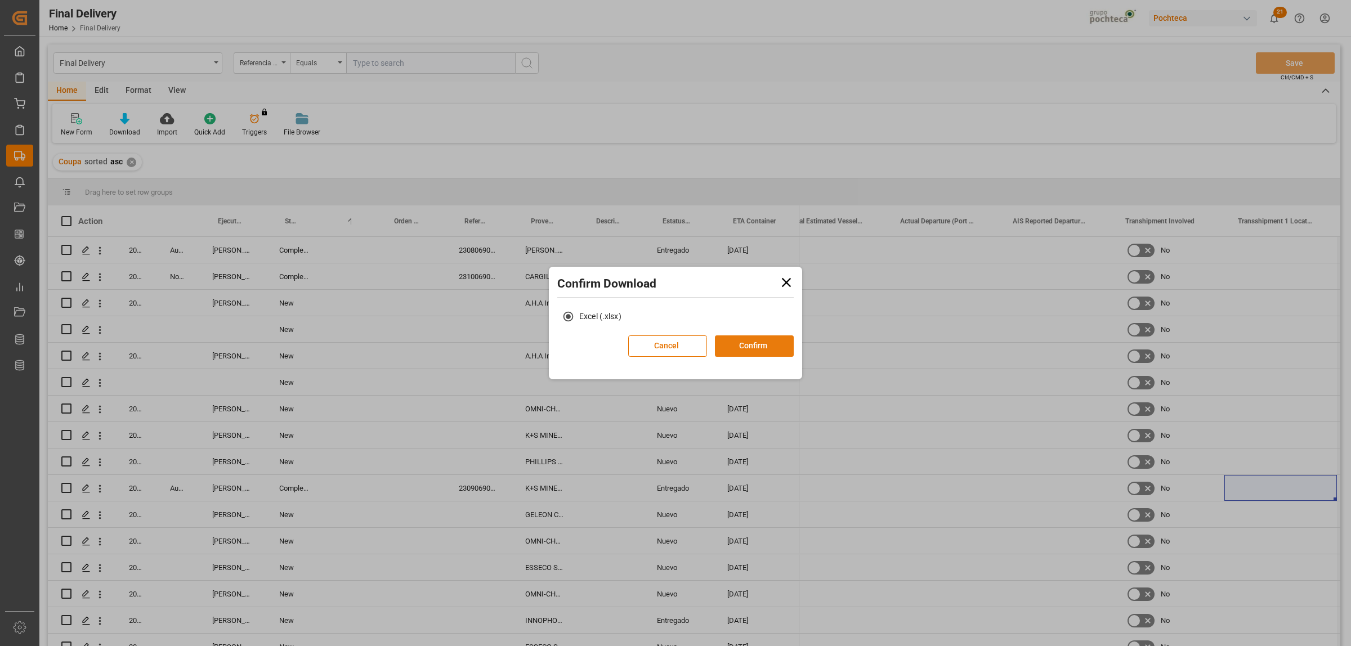
click at [750, 349] on button "Confirm" at bounding box center [754, 346] width 79 height 21
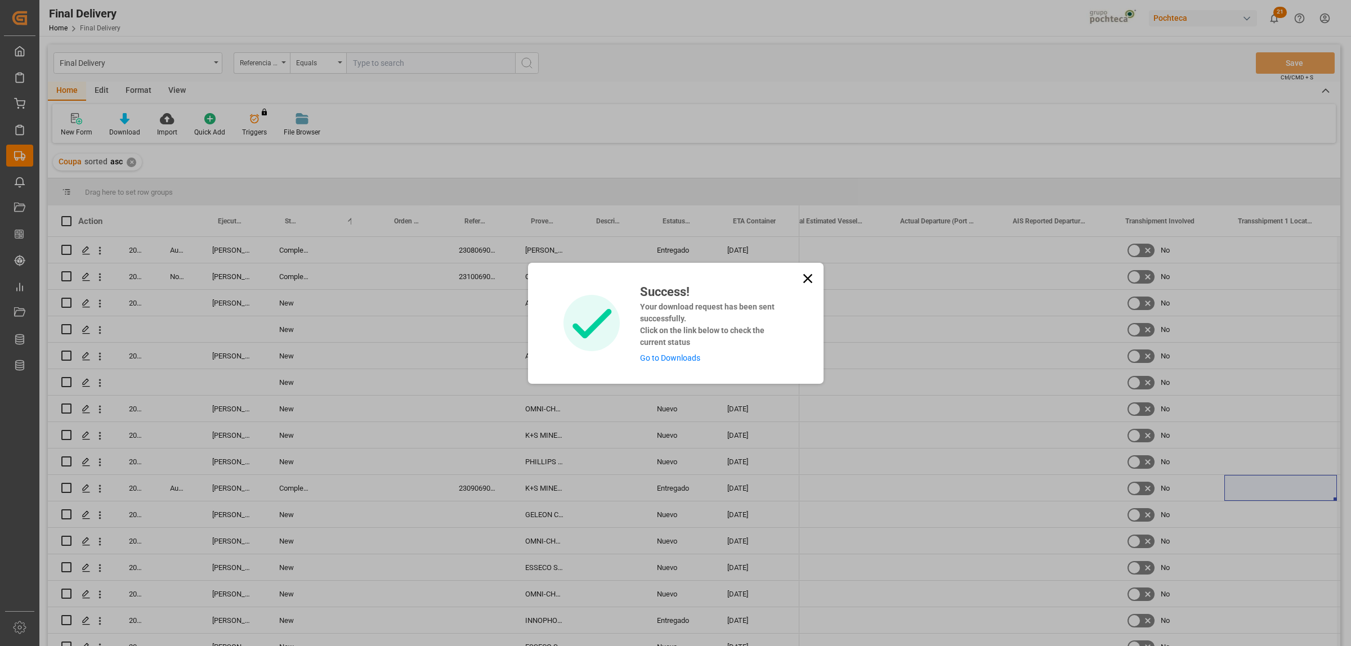
click at [685, 362] on link "Go to Downloads" at bounding box center [670, 358] width 60 height 9
